Goal: Check status: Check status

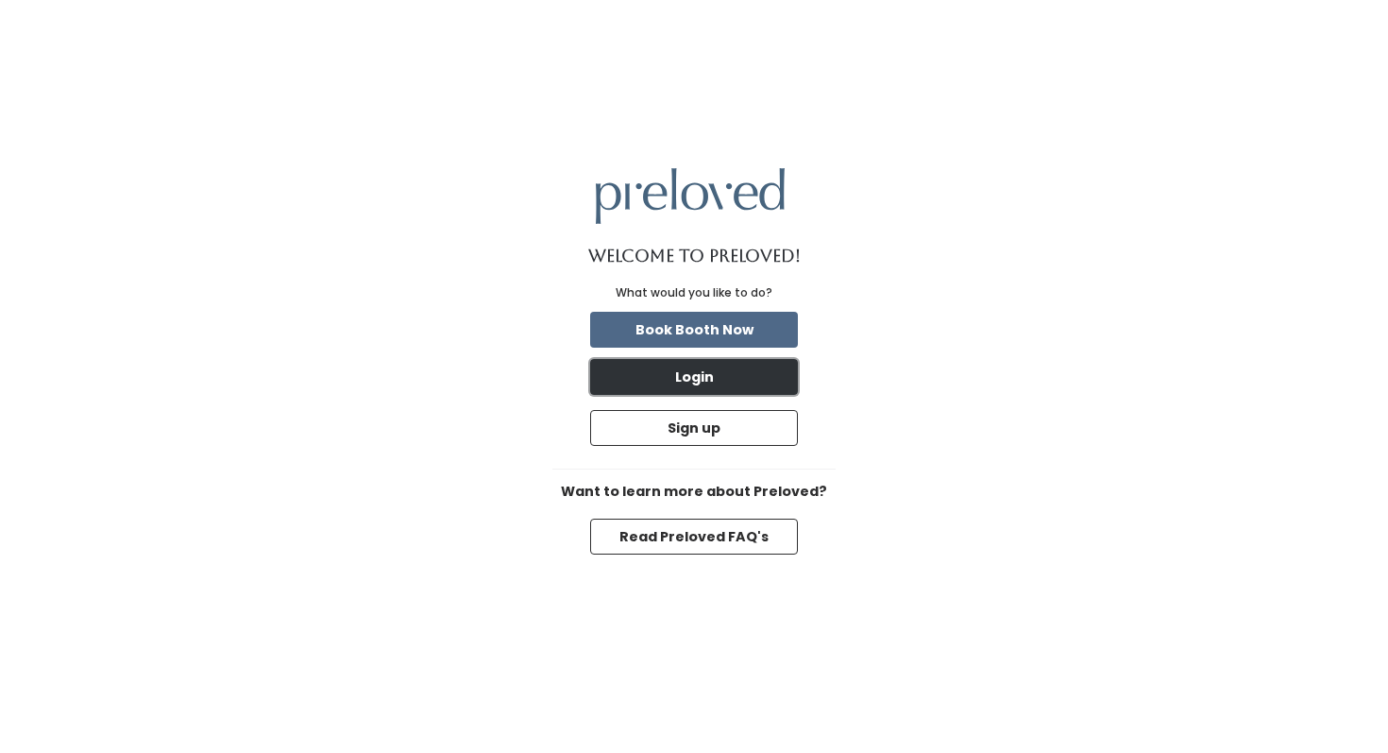
click at [723, 384] on button "Login" at bounding box center [694, 377] width 208 height 36
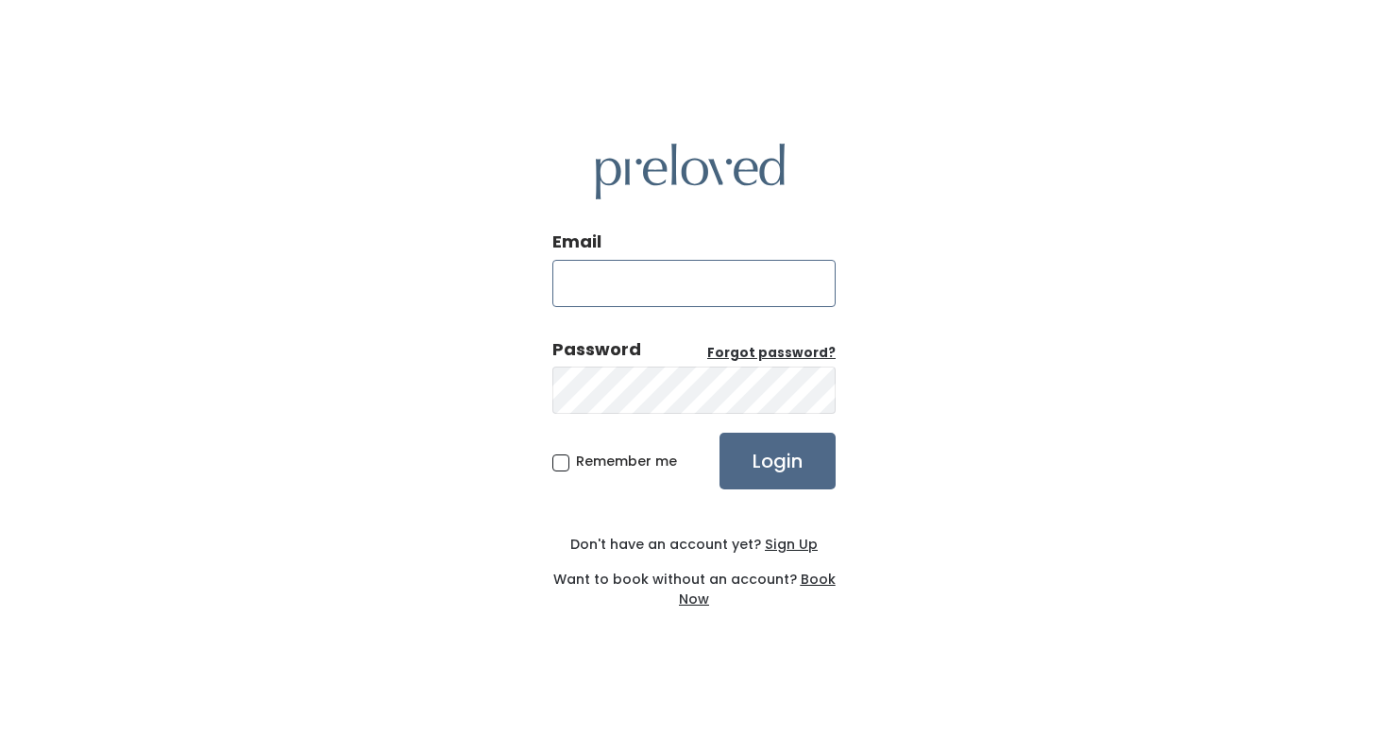
type input "[PERSON_NAME][EMAIL_ADDRESS][PERSON_NAME][DOMAIN_NAME]"
click at [767, 478] on input "Login" at bounding box center [778, 461] width 116 height 57
click at [782, 457] on input "Login" at bounding box center [778, 461] width 116 height 57
click at [756, 452] on input "Login" at bounding box center [778, 461] width 116 height 57
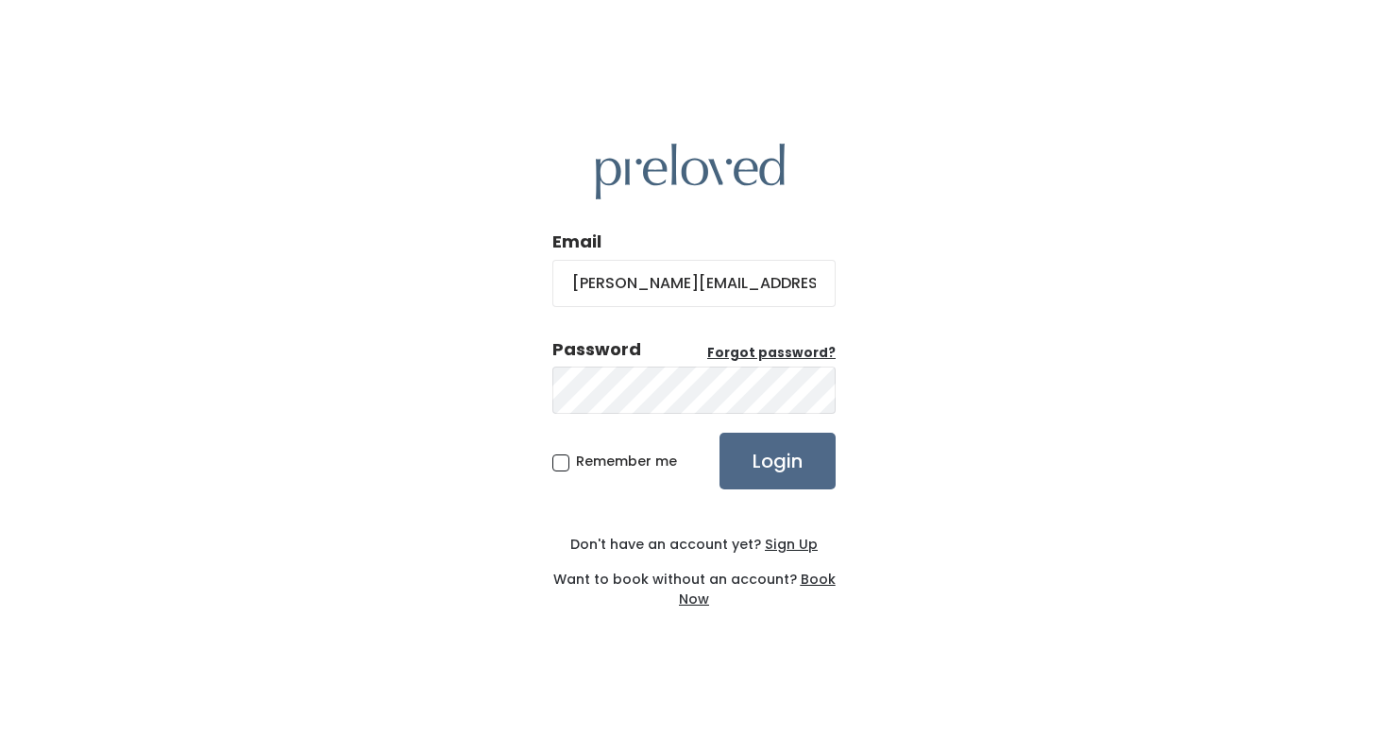
click at [607, 421] on form "Email [PERSON_NAME][EMAIL_ADDRESS][PERSON_NAME][DOMAIN_NAME] Password Forgot pa…" at bounding box center [693, 359] width 283 height 260
click at [720, 433] on input "Login" at bounding box center [778, 461] width 116 height 57
click at [889, 420] on div "Email kendall.bentsen@gmail.com Password Forgot password? Remember me Login Don…" at bounding box center [694, 376] width 1388 height 753
